Goal: Task Accomplishment & Management: Use online tool/utility

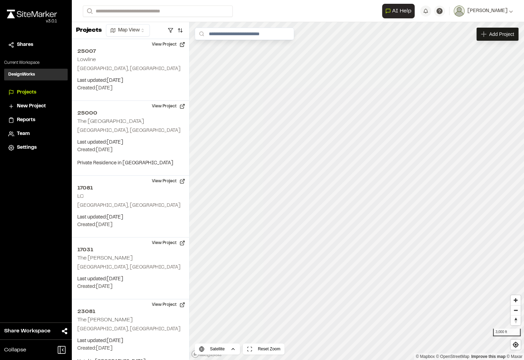
scroll to position [13, 0]
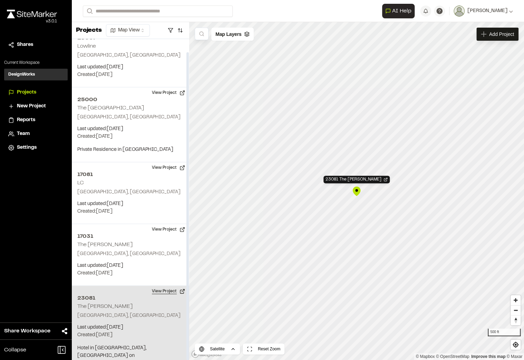
click at [170, 289] on button "View Project" at bounding box center [168, 291] width 41 height 11
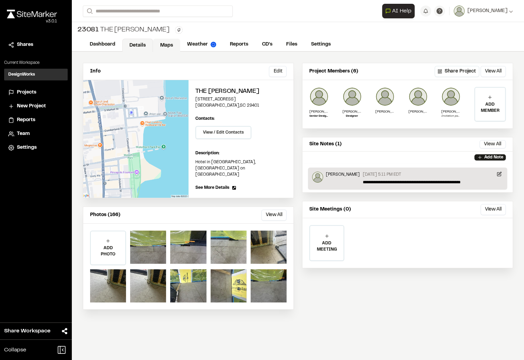
click at [161, 39] on link "Maps" at bounding box center [166, 45] width 27 height 13
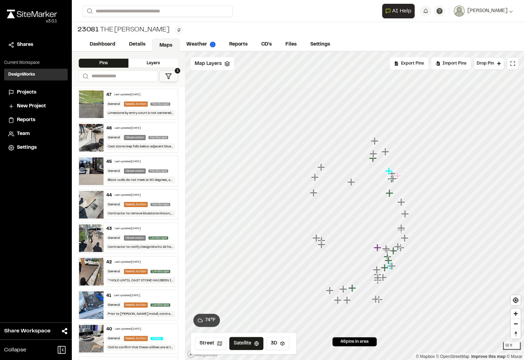
click at [351, 182] on icon "Map marker" at bounding box center [351, 182] width 8 height 8
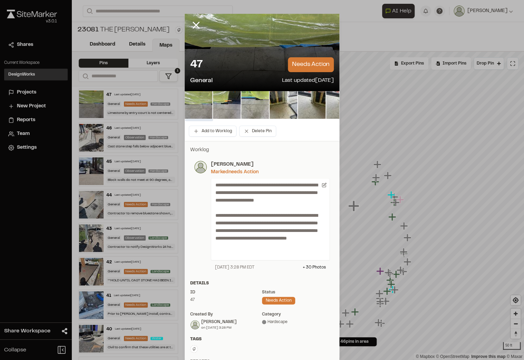
click at [203, 105] on img at bounding box center [199, 105] width 28 height 28
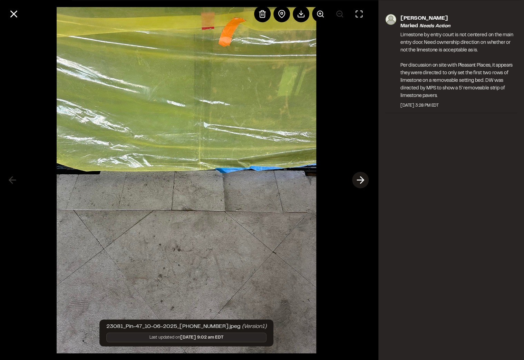
click at [365, 180] on icon at bounding box center [360, 180] width 11 height 12
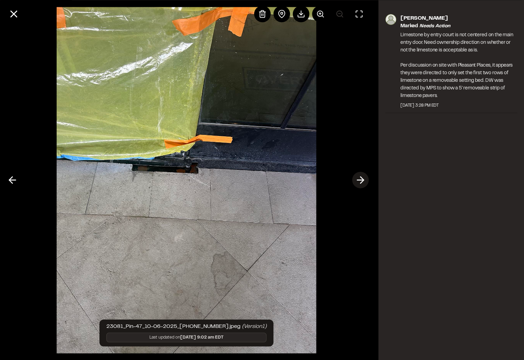
click at [361, 183] on polyline at bounding box center [361, 180] width 3 height 7
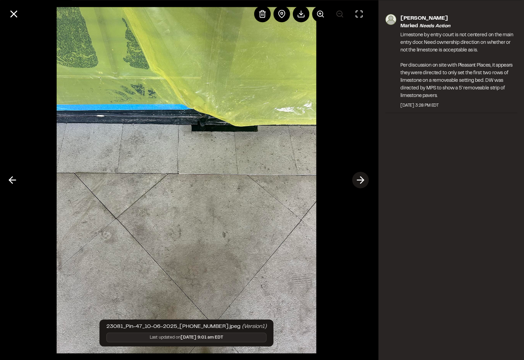
click at [361, 183] on polyline at bounding box center [361, 180] width 3 height 7
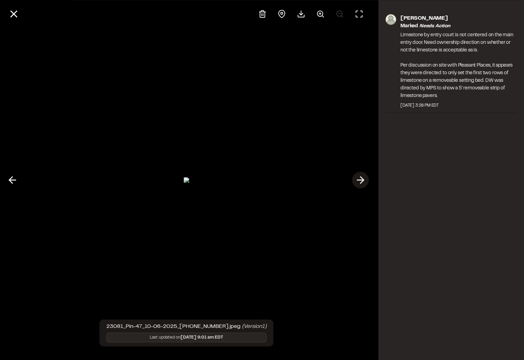
click at [361, 183] on polyline at bounding box center [361, 180] width 3 height 7
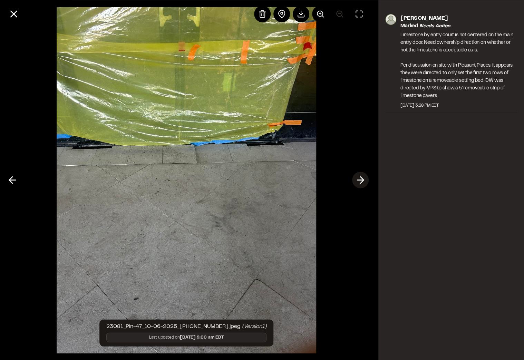
click at [361, 183] on polyline at bounding box center [361, 180] width 3 height 7
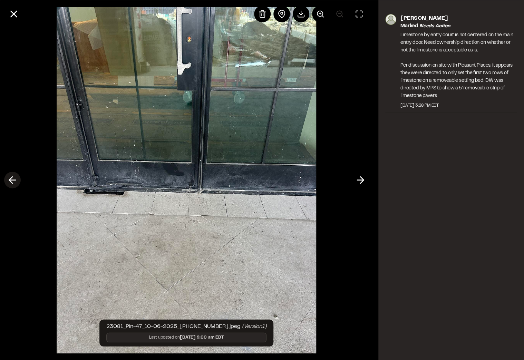
click at [14, 181] on icon at bounding box center [12, 180] width 11 height 12
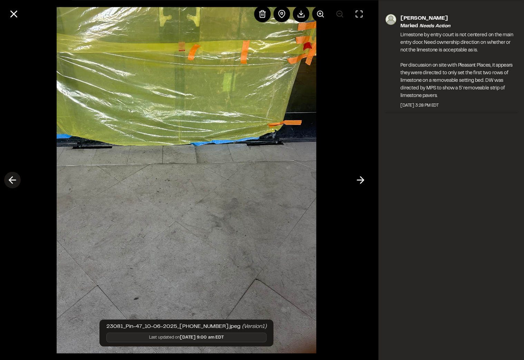
click at [14, 181] on icon at bounding box center [12, 180] width 11 height 12
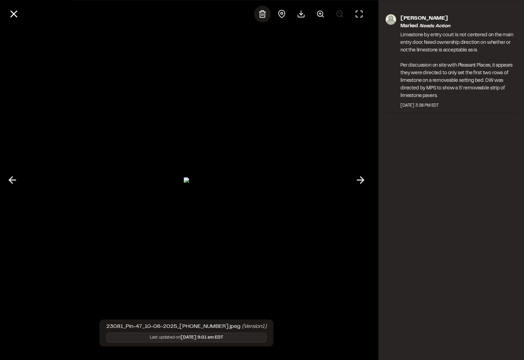
click at [261, 17] on icon at bounding box center [262, 13] width 5 height 7
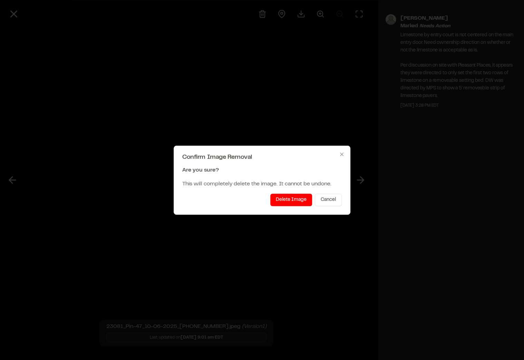
drag, startPoint x: 287, startPoint y: 195, endPoint x: 285, endPoint y: 197, distance: 3.7
click at [287, 196] on button "Delete Image" at bounding box center [291, 200] width 42 height 12
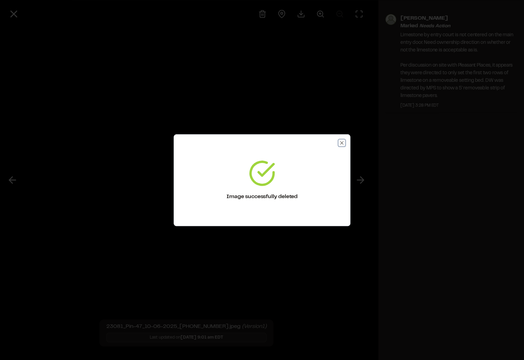
drag, startPoint x: 341, startPoint y: 143, endPoint x: 136, endPoint y: 178, distance: 207.9
click at [341, 144] on icon "button" at bounding box center [342, 143] width 6 height 6
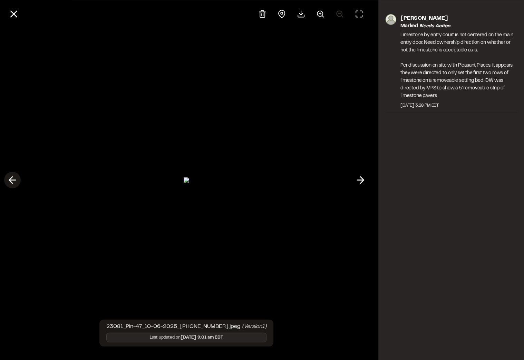
click at [12, 178] on icon at bounding box center [12, 180] width 11 height 12
click at [260, 9] on div at bounding box center [262, 14] width 17 height 17
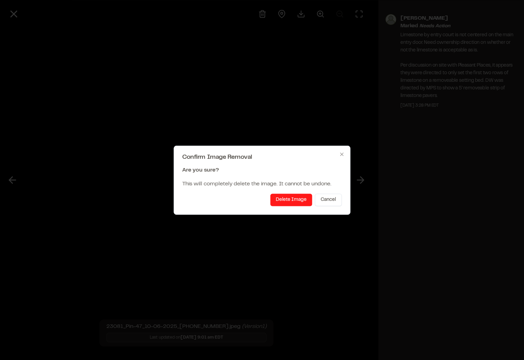
click at [286, 196] on button "Delete Image" at bounding box center [291, 200] width 42 height 12
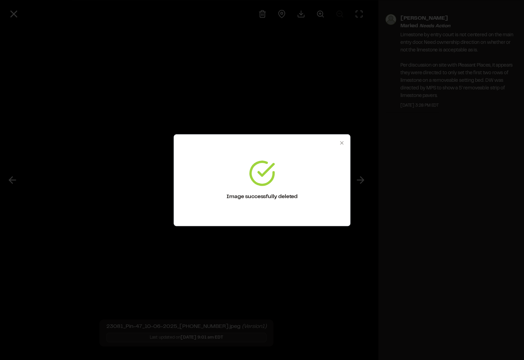
click at [341, 139] on div "Image successfully deleted Close" at bounding box center [262, 180] width 177 height 92
click at [342, 142] on icon "button" at bounding box center [341, 142] width 3 height 3
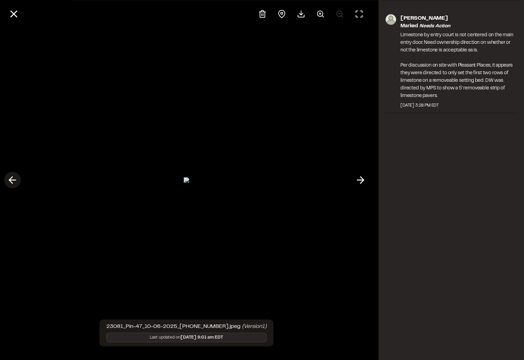
click at [18, 175] on button at bounding box center [12, 180] width 17 height 17
click at [260, 11] on icon at bounding box center [262, 13] width 5 height 7
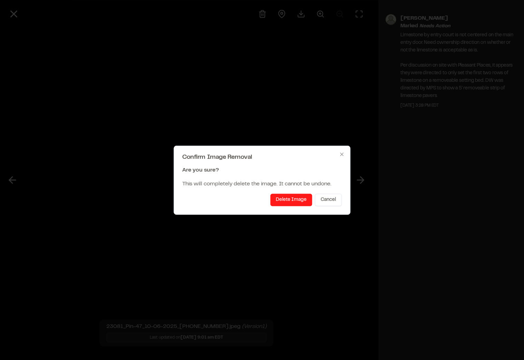
click at [282, 197] on button "Delete Image" at bounding box center [291, 200] width 42 height 12
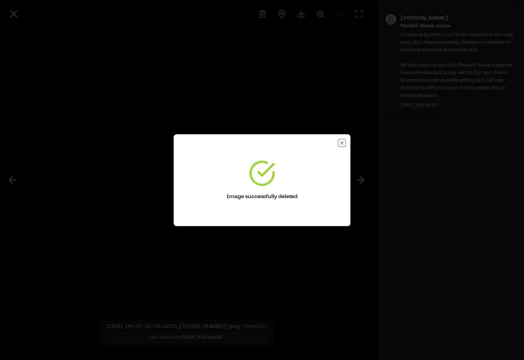
click at [341, 144] on icon "button" at bounding box center [342, 143] width 6 height 6
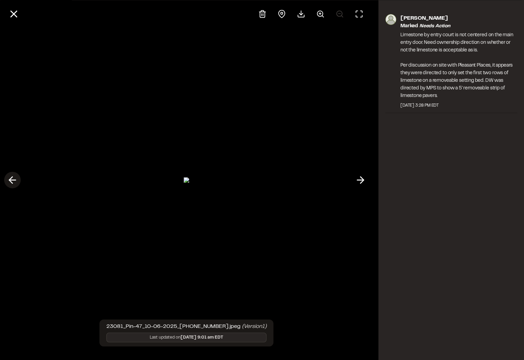
click at [9, 177] on icon at bounding box center [12, 180] width 11 height 12
click at [265, 9] on div at bounding box center [262, 14] width 17 height 17
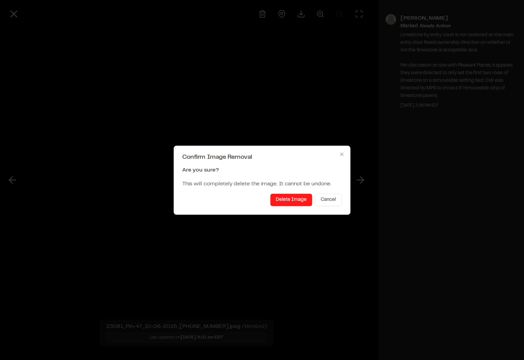
click at [278, 198] on button "Delete Image" at bounding box center [291, 200] width 42 height 12
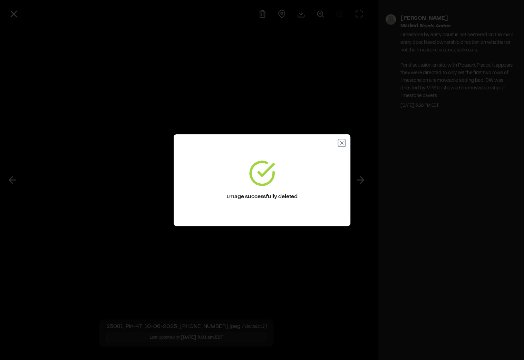
click at [342, 144] on icon "button" at bounding box center [342, 143] width 6 height 6
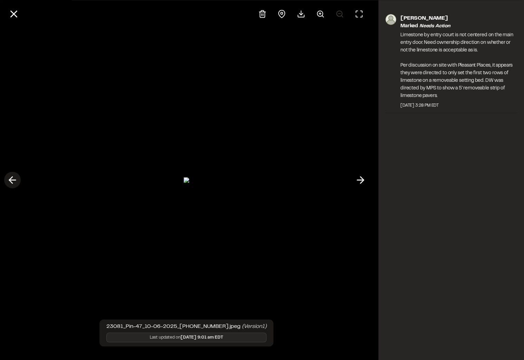
click at [16, 175] on icon at bounding box center [12, 180] width 11 height 12
click at [263, 13] on line at bounding box center [263, 14] width 0 height 2
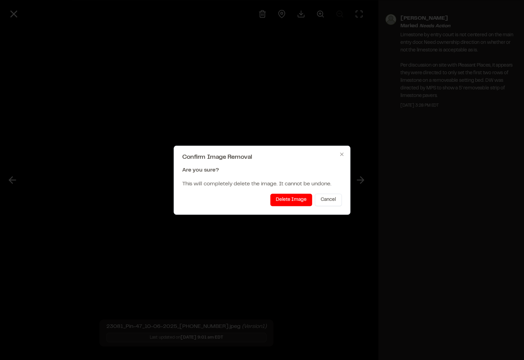
drag, startPoint x: 291, startPoint y: 197, endPoint x: 254, endPoint y: 197, distance: 36.6
click at [291, 197] on button "Delete Image" at bounding box center [291, 200] width 42 height 12
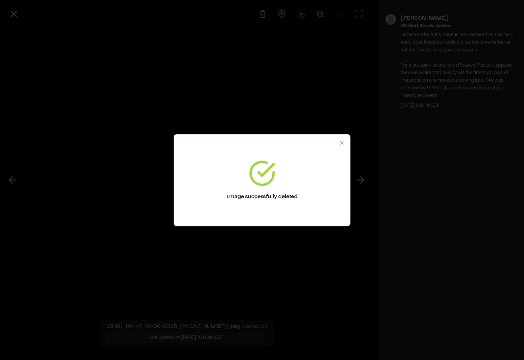
drag, startPoint x: 14, startPoint y: 180, endPoint x: 228, endPoint y: 158, distance: 214.7
click at [18, 179] on div at bounding box center [262, 180] width 524 height 360
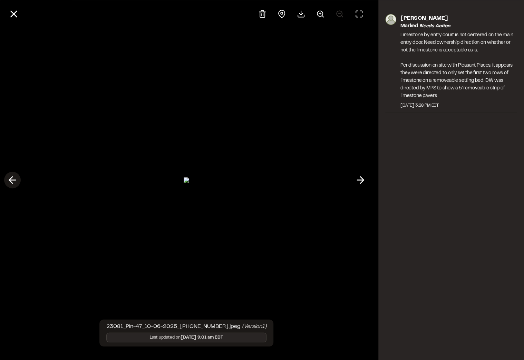
click at [17, 182] on icon at bounding box center [12, 180] width 11 height 12
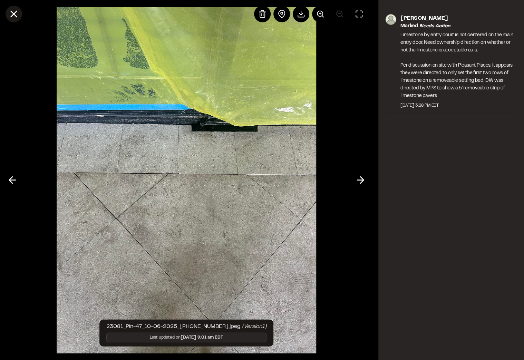
click at [9, 11] on icon at bounding box center [14, 14] width 12 height 12
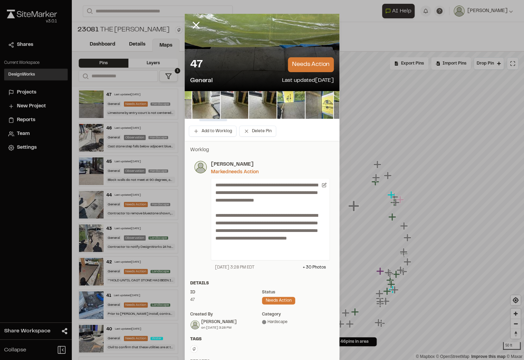
drag, startPoint x: 201, startPoint y: 119, endPoint x: 240, endPoint y: 120, distance: 39.0
click at [216, 121] on div at bounding box center [213, 120] width 28 height 2
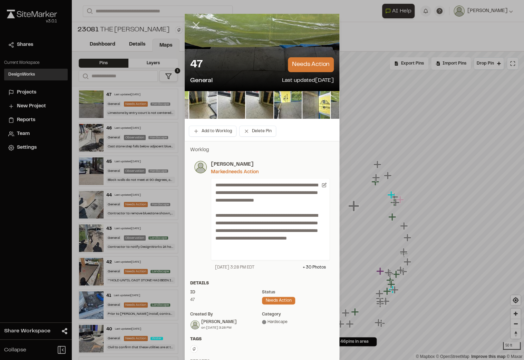
click at [194, 24] on line at bounding box center [196, 25] width 6 height 6
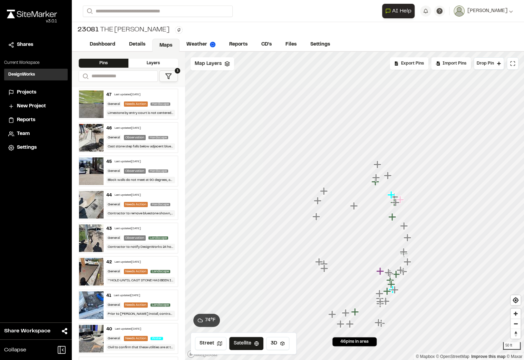
click at [501, 37] on div "23081 The Cooper Type Enter or comma to add tag." at bounding box center [298, 30] width 452 height 16
click at [243, 48] on link "Reports" at bounding box center [238, 45] width 33 height 13
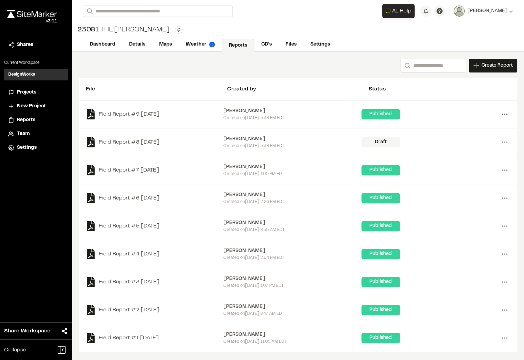
click at [504, 113] on icon at bounding box center [504, 114] width 11 height 11
click at [456, 159] on link "Delete" at bounding box center [480, 160] width 60 height 10
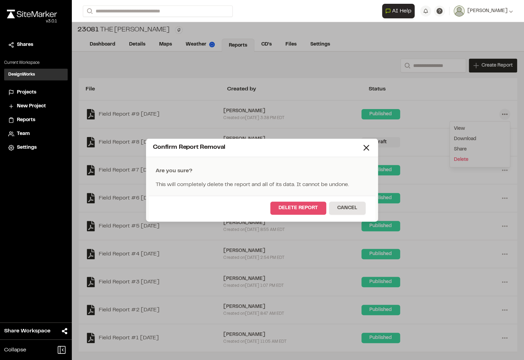
click at [298, 204] on button "Delete Report" at bounding box center [298, 207] width 56 height 13
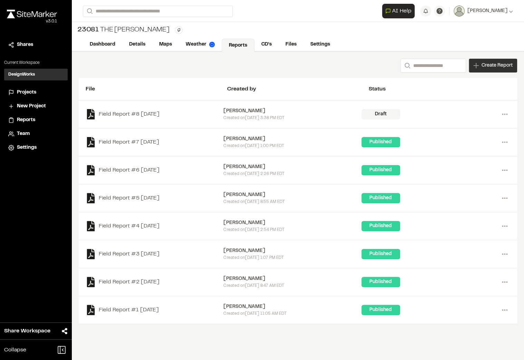
click at [502, 63] on span "Create Report" at bounding box center [496, 66] width 31 height 8
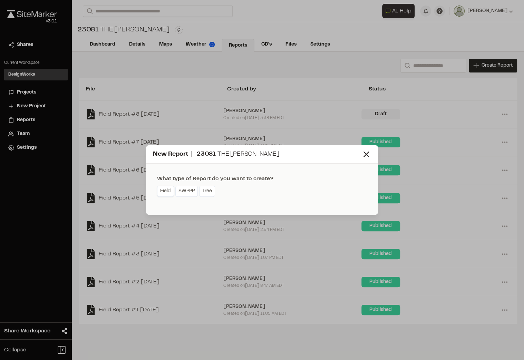
click at [164, 192] on link "Field" at bounding box center [165, 191] width 17 height 11
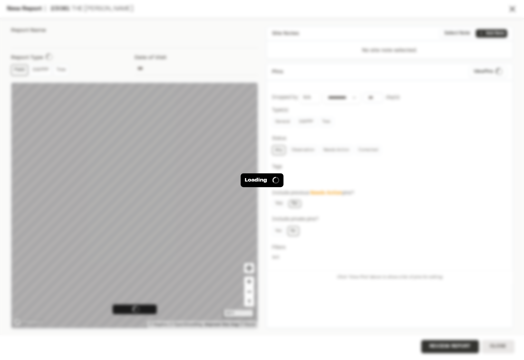
type input "**********"
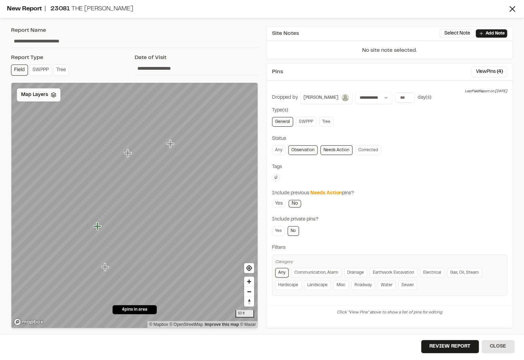
click at [46, 99] on div "Map Layers" at bounding box center [38, 94] width 43 height 13
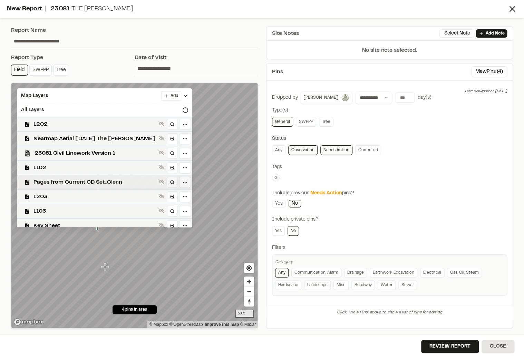
scroll to position [7, 0]
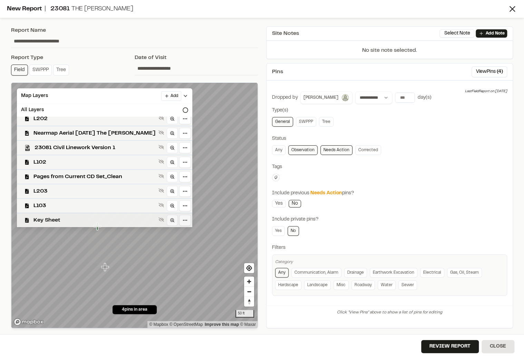
click at [147, 219] on div "Key Sheet" at bounding box center [101, 220] width 181 height 14
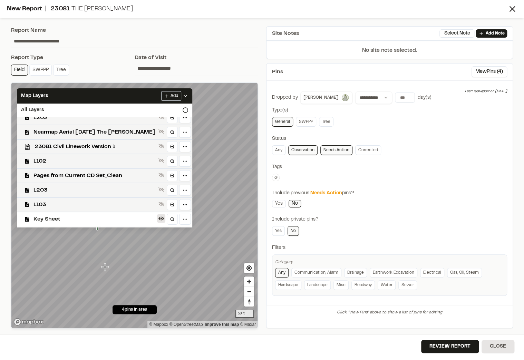
click at [158, 220] on icon at bounding box center [161, 219] width 6 height 6
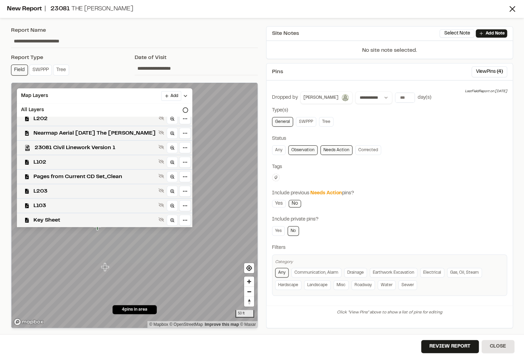
click at [158, 220] on icon at bounding box center [161, 219] width 6 height 4
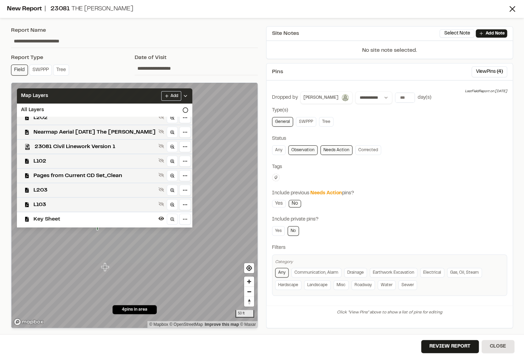
click at [182, 96] on icon at bounding box center [185, 96] width 6 height 6
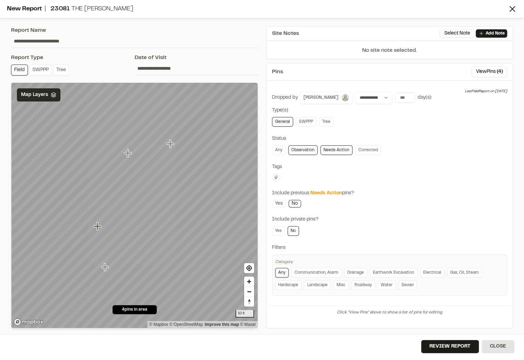
scroll to position [0, 0]
click at [393, 220] on div "Include private pins?" at bounding box center [389, 220] width 235 height 8
click at [492, 70] on button "View Pins ( 4 )" at bounding box center [489, 71] width 36 height 11
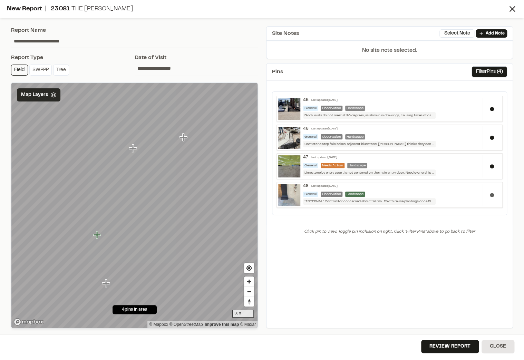
click at [491, 193] on button at bounding box center [492, 195] width 4 height 4
click at [491, 194] on button at bounding box center [492, 195] width 4 height 4
click at [405, 198] on div "*INTERNAL* Contractor concerned about fall risk. DW to revise plantings once BL…" at bounding box center [369, 201] width 132 height 7
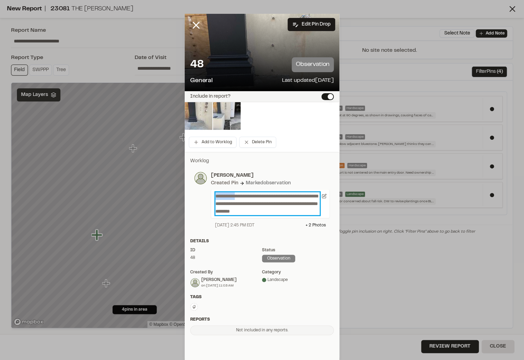
drag, startPoint x: 241, startPoint y: 194, endPoint x: 180, endPoint y: 192, distance: 60.4
click at [180, 192] on div "**********" at bounding box center [262, 180] width 524 height 360
click at [307, 167] on div "**********" at bounding box center [262, 194] width 155 height 75
drag, startPoint x: 241, startPoint y: 193, endPoint x: 182, endPoint y: 195, distance: 59.0
click at [185, 195] on div "**********" at bounding box center [262, 194] width 155 height 75
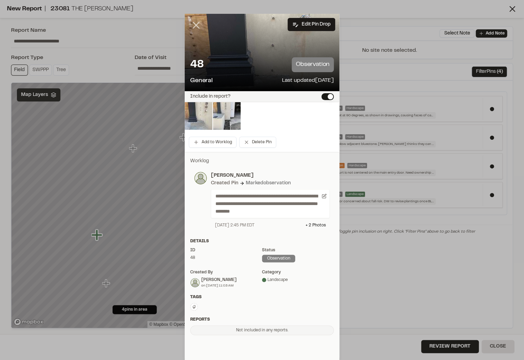
click at [193, 21] on icon at bounding box center [196, 25] width 12 height 12
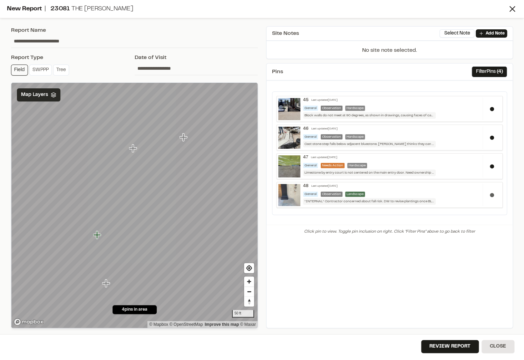
click at [490, 190] on div at bounding box center [491, 195] width 18 height 22
click at [462, 343] on button "Review Report" at bounding box center [450, 346] width 58 height 13
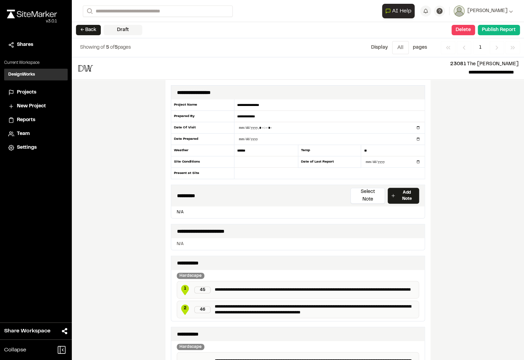
drag, startPoint x: 424, startPoint y: 127, endPoint x: 418, endPoint y: 127, distance: 5.9
click at [424, 127] on div "**********" at bounding box center [297, 240] width 265 height 321
click at [418, 126] on input "datetime-local" at bounding box center [329, 127] width 190 height 11
click at [417, 126] on input "datetime-local" at bounding box center [329, 127] width 190 height 11
type input "**********"
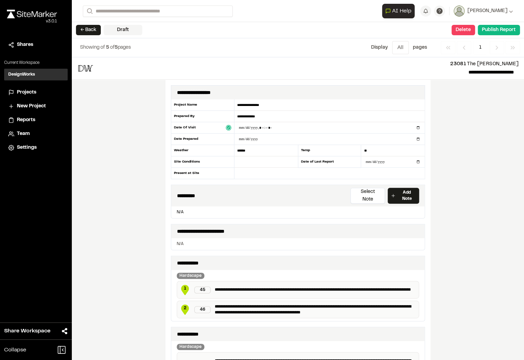
click at [470, 159] on div "**********" at bounding box center [298, 208] width 452 height 303
click at [246, 136] on input "**********" at bounding box center [329, 139] width 190 height 11
type input "**********"
click at [254, 150] on input "******" at bounding box center [265, 150] width 63 height 11
drag, startPoint x: 254, startPoint y: 150, endPoint x: 222, endPoint y: 153, distance: 31.8
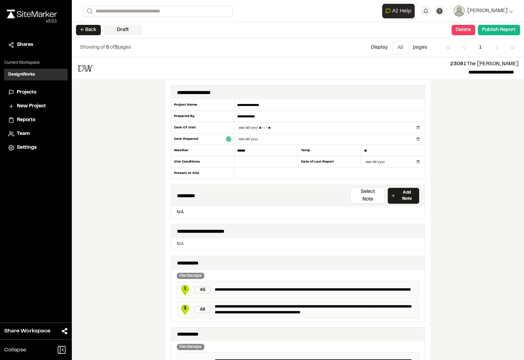
click at [222, 153] on div "**********" at bounding box center [298, 139] width 254 height 80
type input "*****"
click at [269, 156] on input "text" at bounding box center [265, 161] width 63 height 11
type input "***"
click at [363, 146] on input "**" at bounding box center [392, 150] width 63 height 11
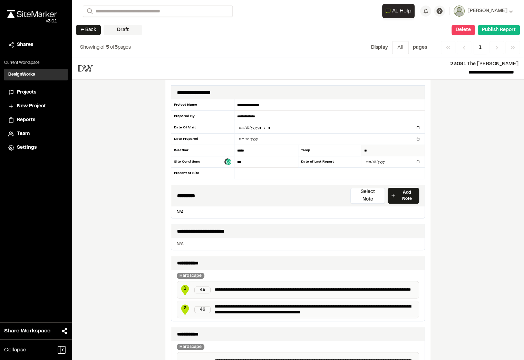
click at [363, 146] on input "**" at bounding box center [392, 150] width 63 height 11
type input "**"
click at [291, 179] on div "**********" at bounding box center [297, 240] width 265 height 321
click at [291, 174] on input "text" at bounding box center [329, 173] width 190 height 11
type input "**********"
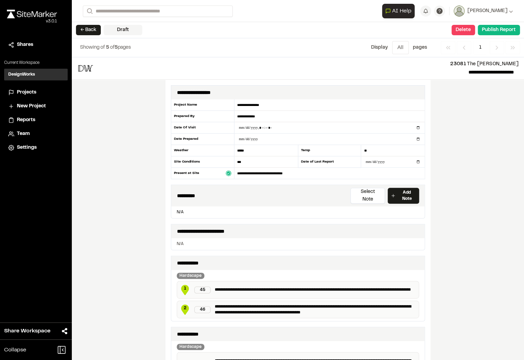
click at [447, 181] on div "**********" at bounding box center [298, 208] width 452 height 303
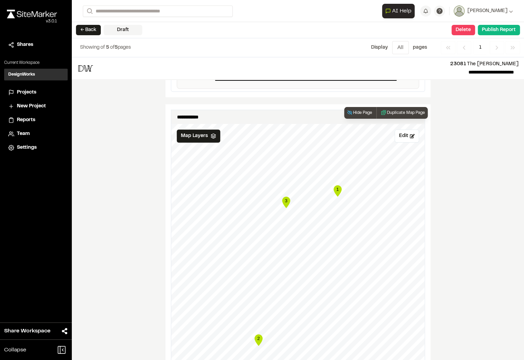
scroll to position [331, 0]
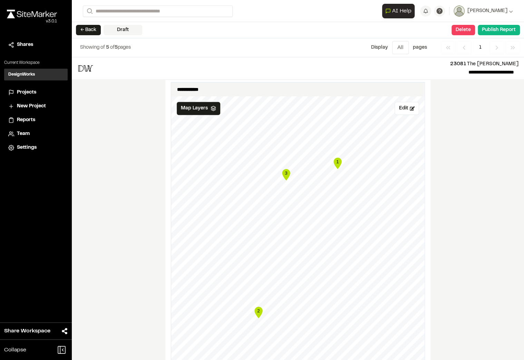
click at [478, 266] on div "**********" at bounding box center [298, 208] width 452 height 303
click at [497, 49] on icon "Navigation" at bounding box center [496, 47] width 7 height 7
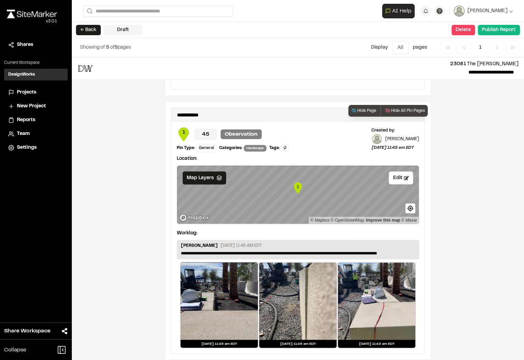
scroll to position [690, 0]
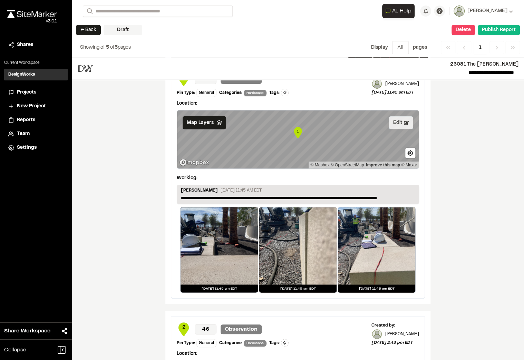
click at [394, 117] on button "Edit" at bounding box center [400, 122] width 24 height 13
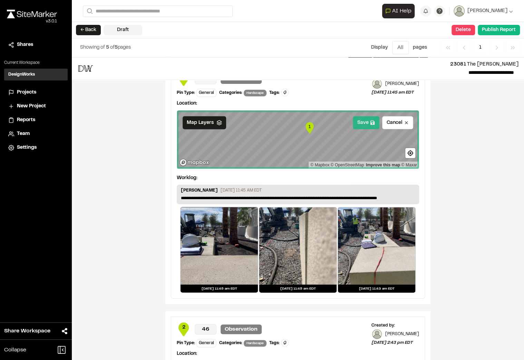
click at [368, 116] on button "Save" at bounding box center [366, 122] width 27 height 13
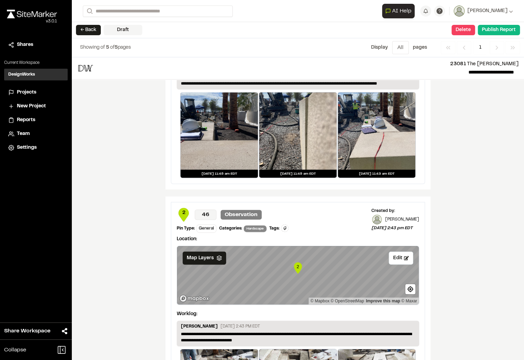
scroll to position [828, 0]
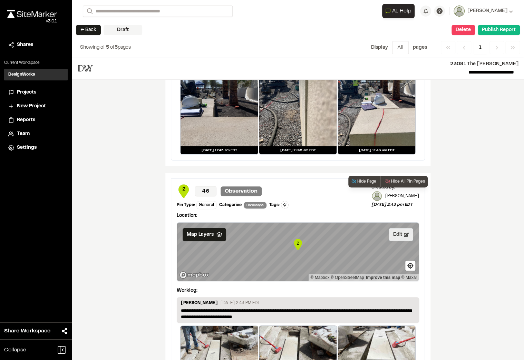
click at [393, 228] on button "Edit" at bounding box center [400, 234] width 24 height 13
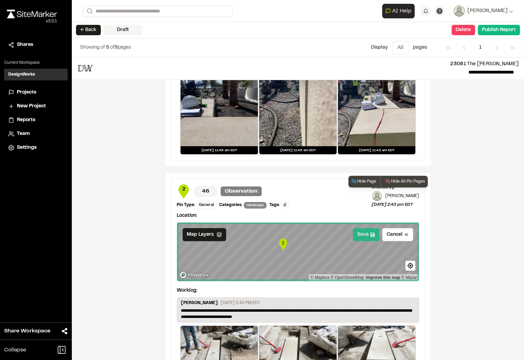
click at [362, 228] on button "Save" at bounding box center [366, 234] width 27 height 13
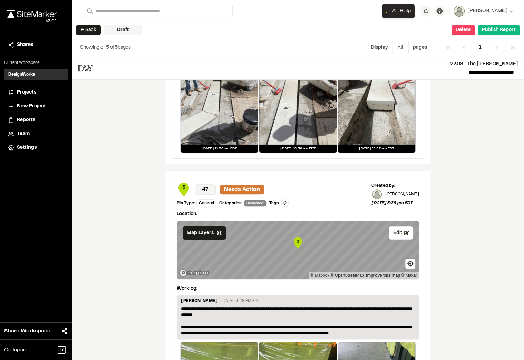
scroll to position [1104, 0]
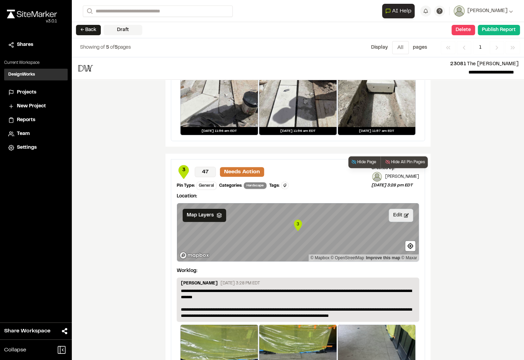
click at [401, 209] on button "Edit" at bounding box center [400, 215] width 24 height 13
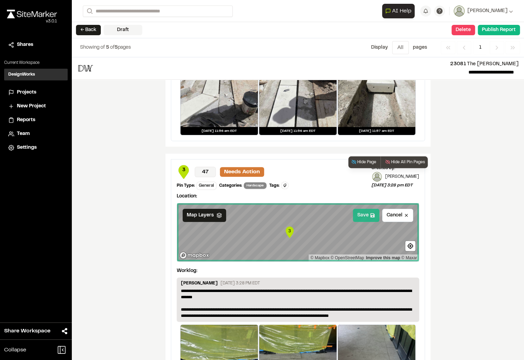
click at [363, 209] on button "Save" at bounding box center [366, 215] width 27 height 13
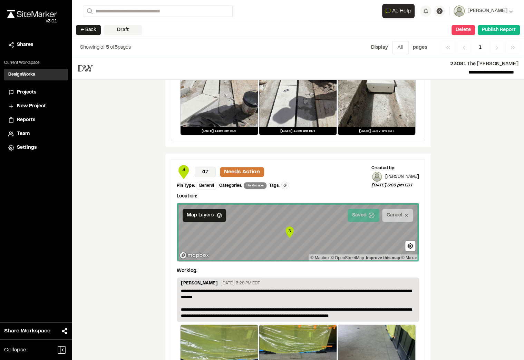
click at [464, 217] on div "**********" at bounding box center [298, 208] width 452 height 303
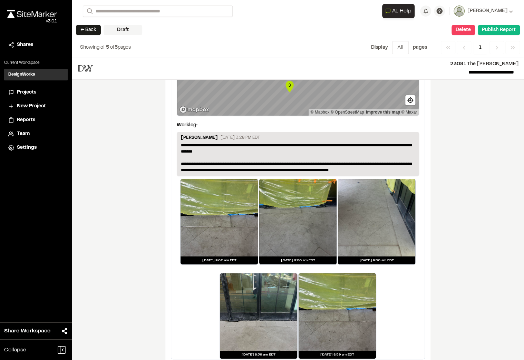
scroll to position [1250, 0]
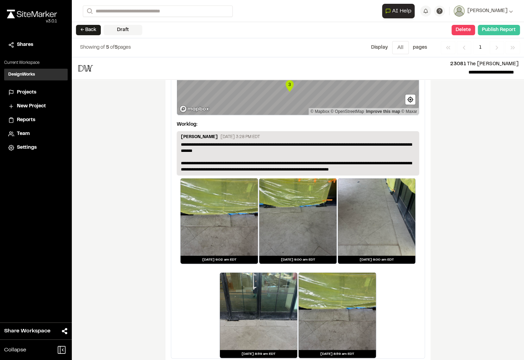
click at [498, 29] on button "Publish Report" at bounding box center [498, 30] width 42 height 10
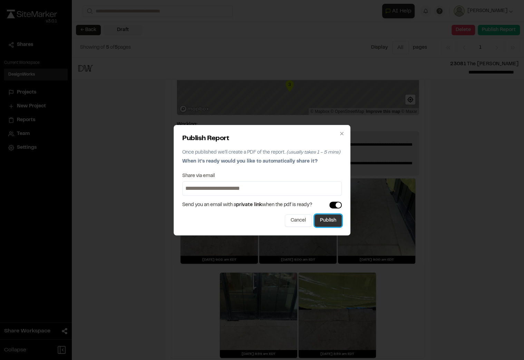
click at [324, 221] on button "Publish" at bounding box center [327, 220] width 27 height 12
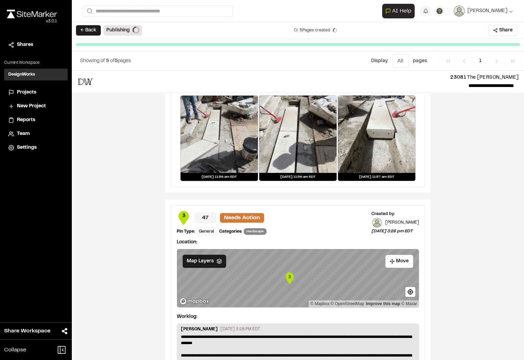
scroll to position [1009, 0]
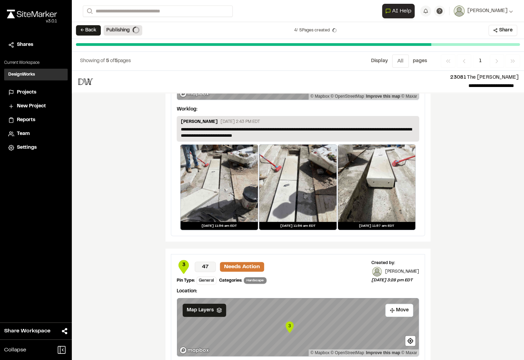
click at [447, 170] on div "**********" at bounding box center [298, 215] width 452 height 289
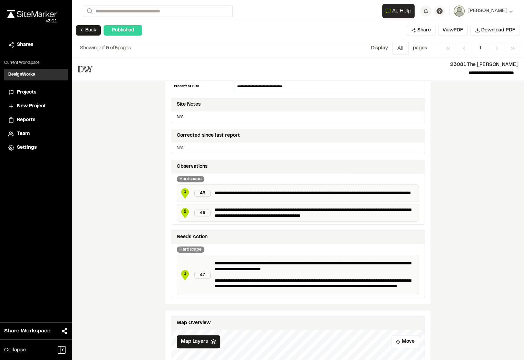
scroll to position [86, 0]
click at [489, 34] on button "Download PDF" at bounding box center [494, 30] width 49 height 11
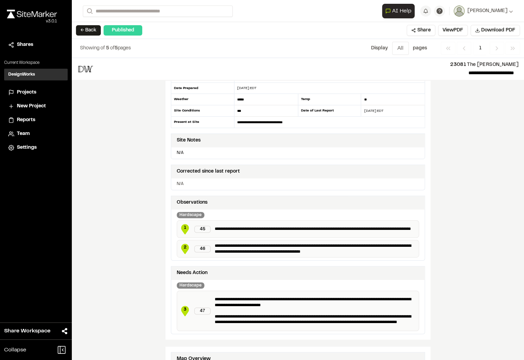
scroll to position [0, 0]
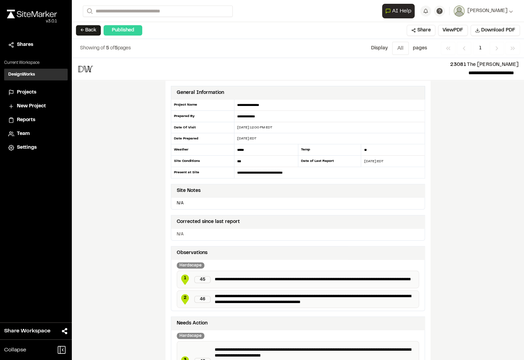
click at [339, 10] on form "Search" at bounding box center [232, 11] width 299 height 11
